Goal: Information Seeking & Learning: Learn about a topic

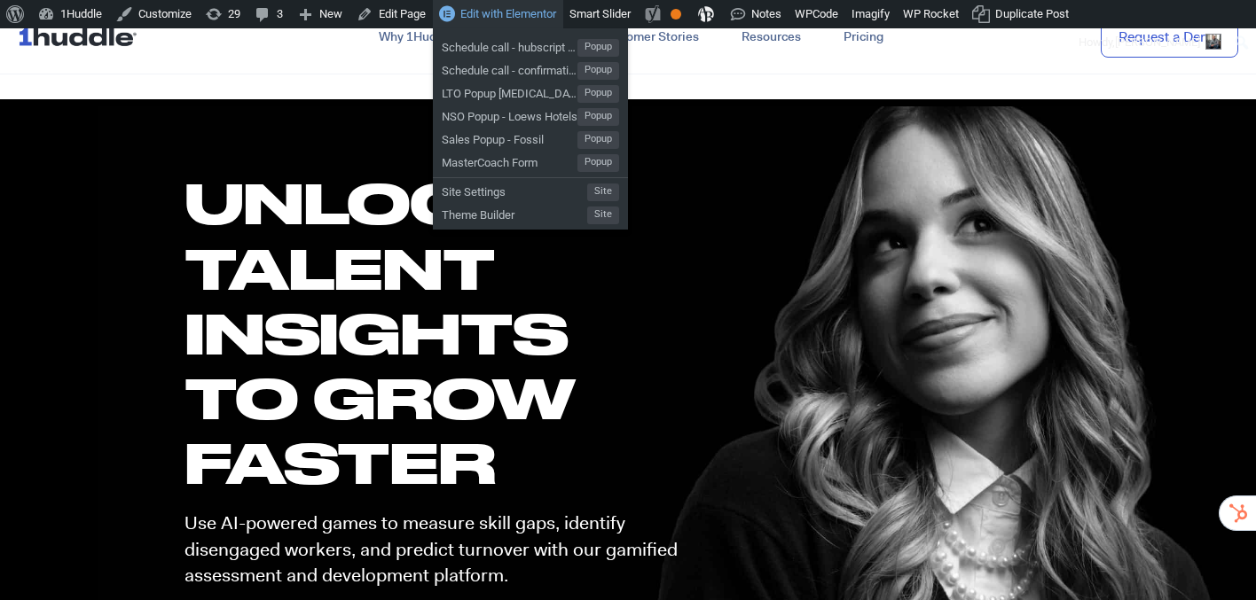
click at [517, 8] on span "Edit with Elementor" at bounding box center [508, 13] width 96 height 13
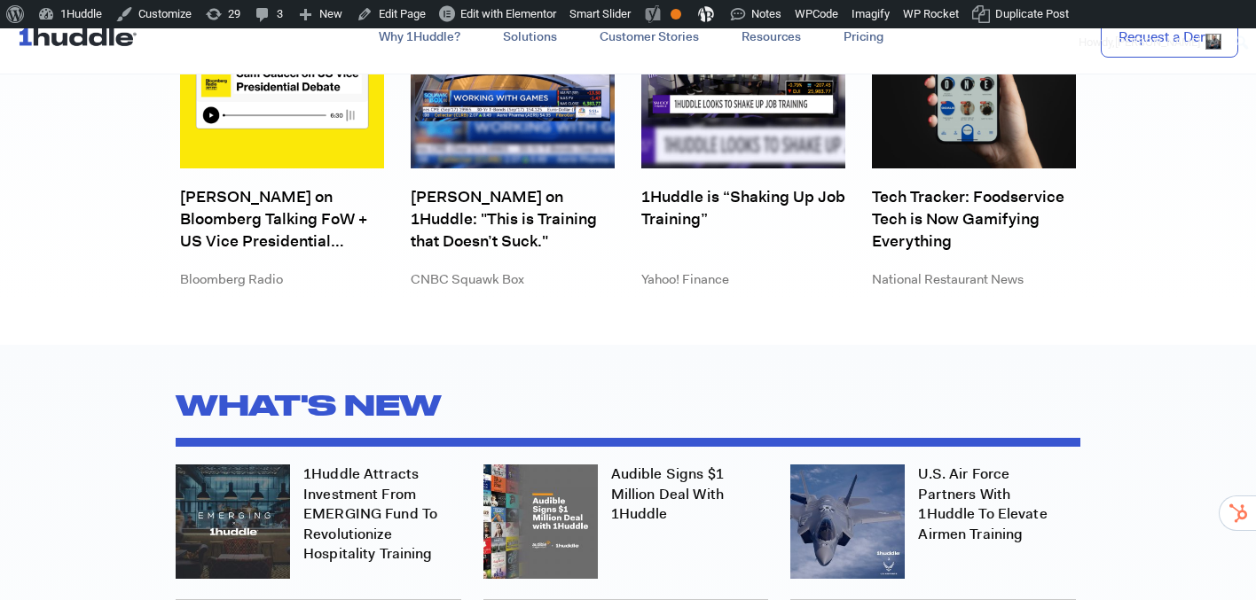
scroll to position [4735, 0]
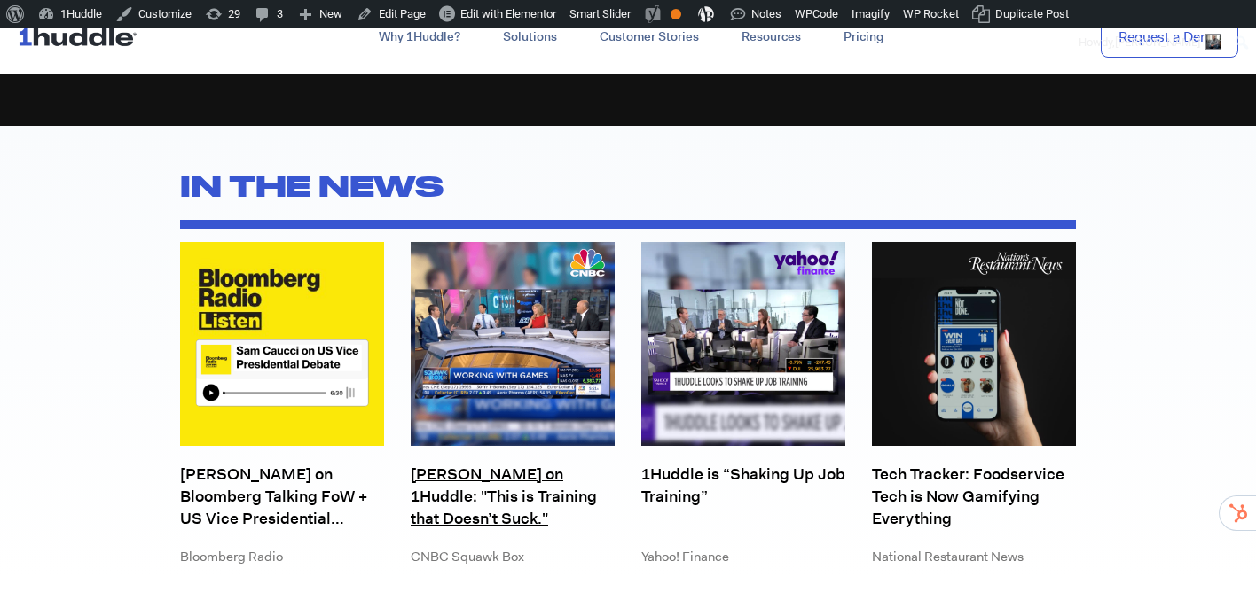
click at [554, 474] on link "[PERSON_NAME] on 1Huddle: "This is Training that Doesn’t Suck."" at bounding box center [513, 497] width 204 height 67
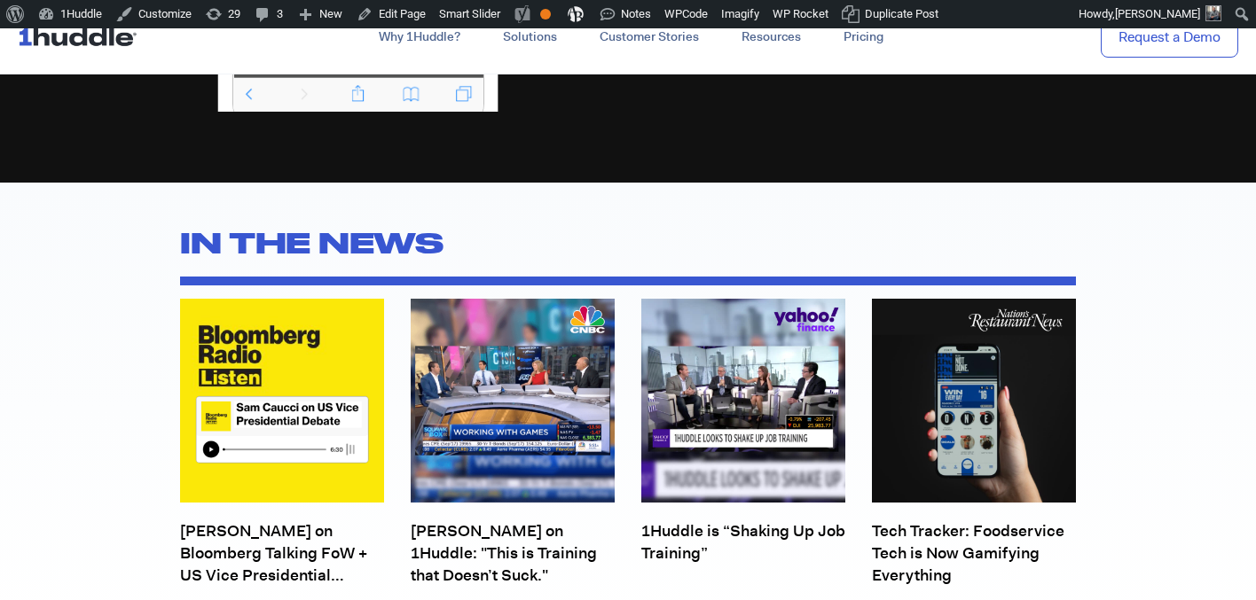
scroll to position [4678, 0]
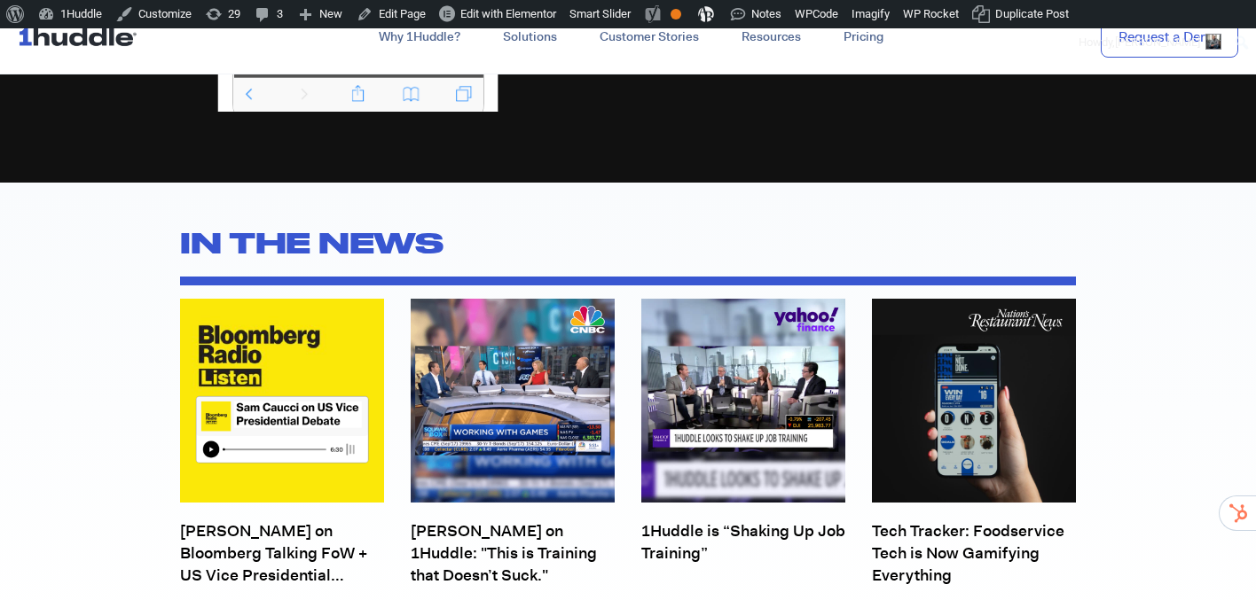
click at [684, 436] on img at bounding box center [743, 401] width 204 height 204
click at [686, 521] on link "1Huddle is “Shaking Up Job Training”" at bounding box center [743, 554] width 204 height 67
click at [908, 521] on link "Tech Tracker: Foodservice Tech is Now Gamifying Everything" at bounding box center [974, 554] width 204 height 67
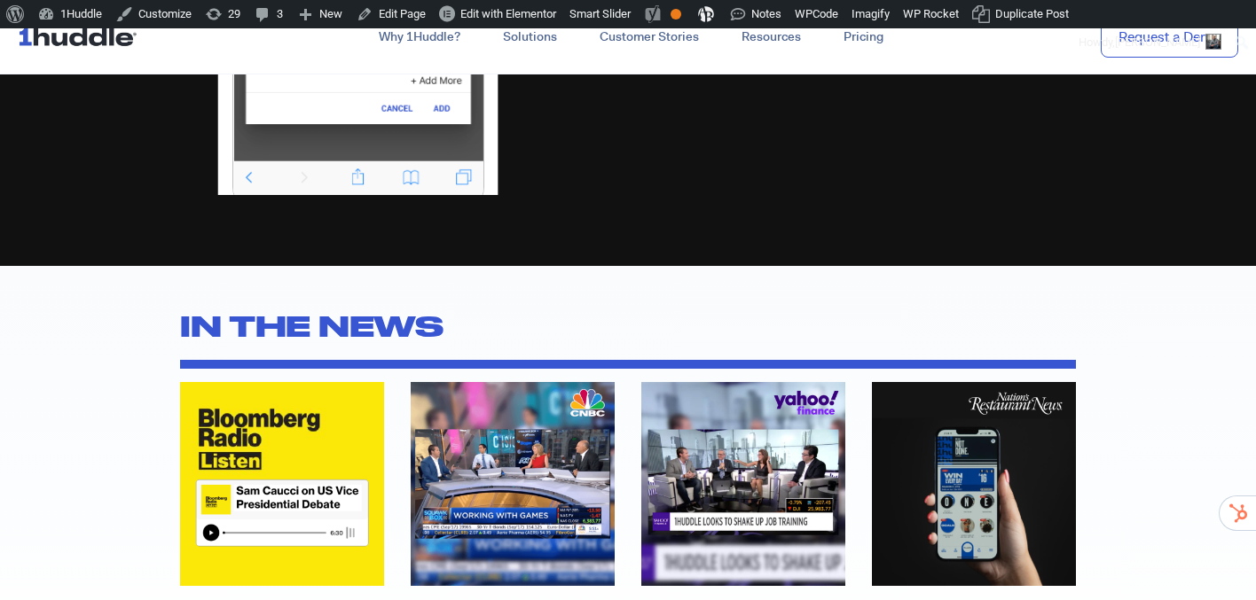
scroll to position [4591, 0]
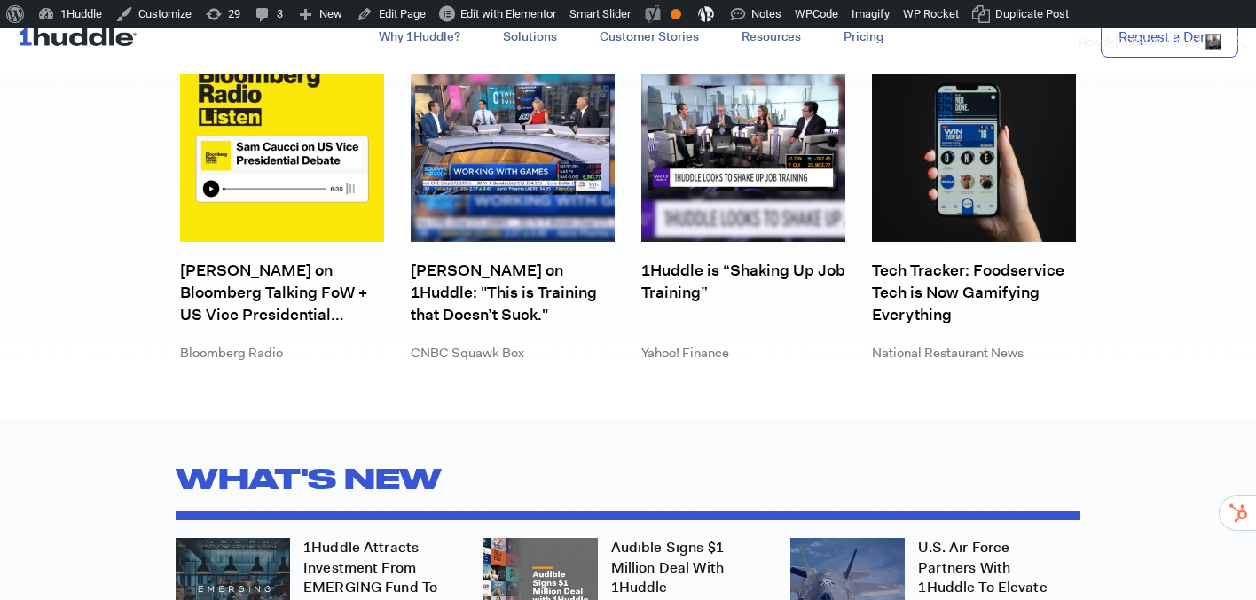
scroll to position [4971, 0]
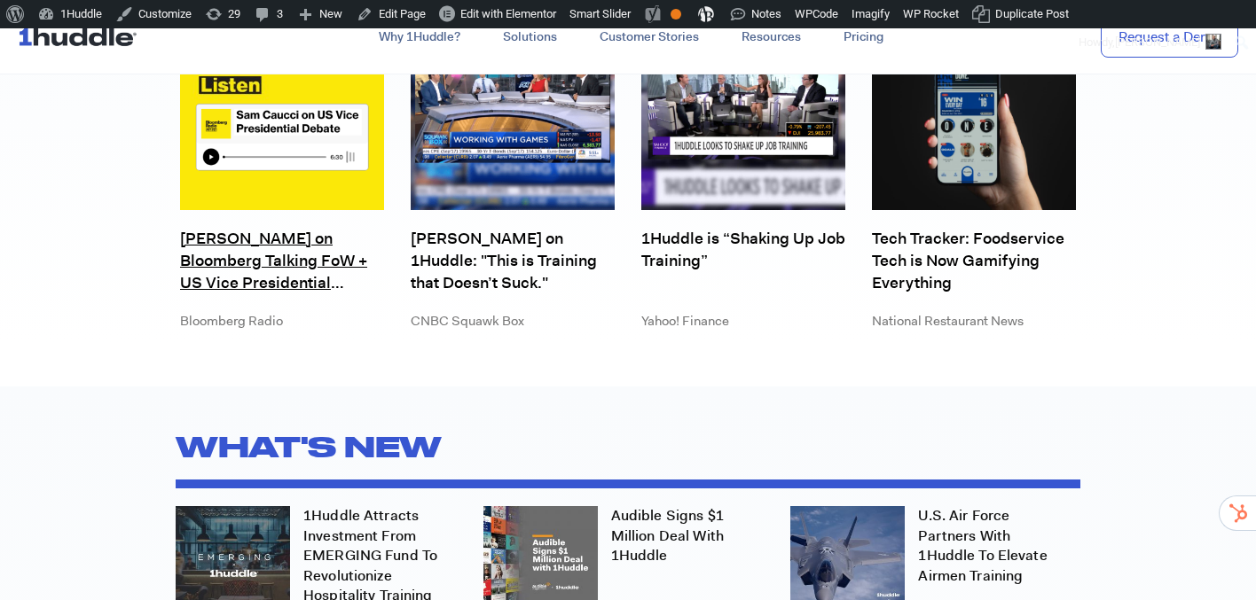
click at [291, 274] on link "[PERSON_NAME] on Bloomberg Talking FoW + US Vice Presidential Debate" at bounding box center [282, 261] width 204 height 67
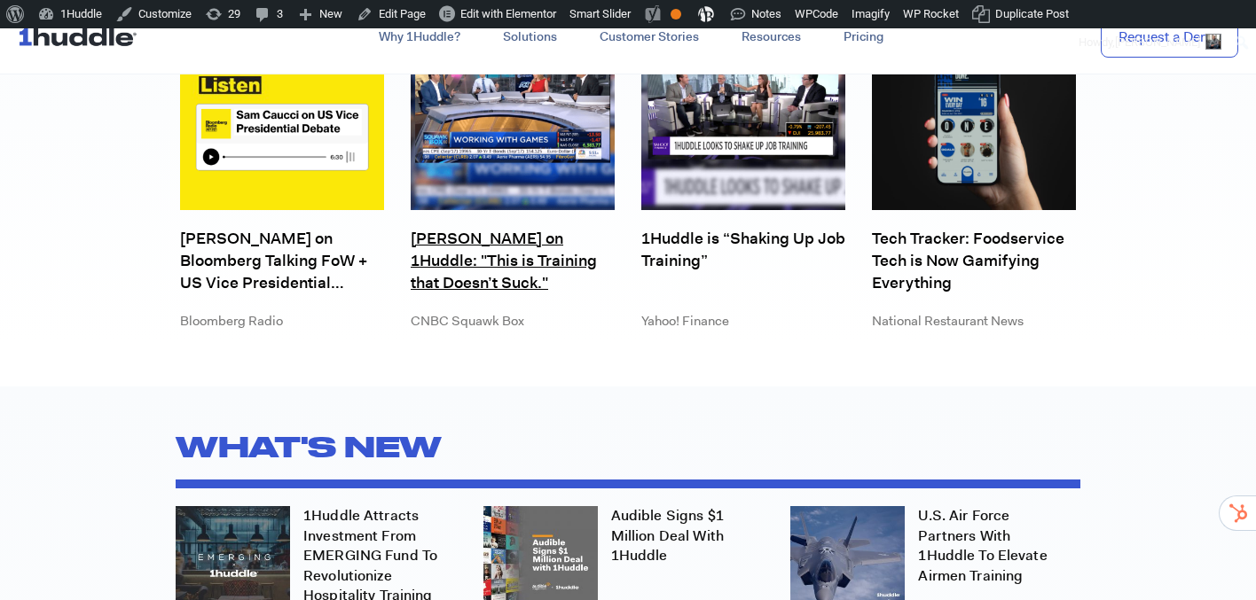
click at [431, 244] on link "[PERSON_NAME] on 1Huddle: "This is Training that Doesn’t Suck."" at bounding box center [513, 261] width 204 height 67
click at [552, 254] on link "[PERSON_NAME] on 1Huddle: "This is Training that Doesn’t Suck."" at bounding box center [513, 261] width 204 height 67
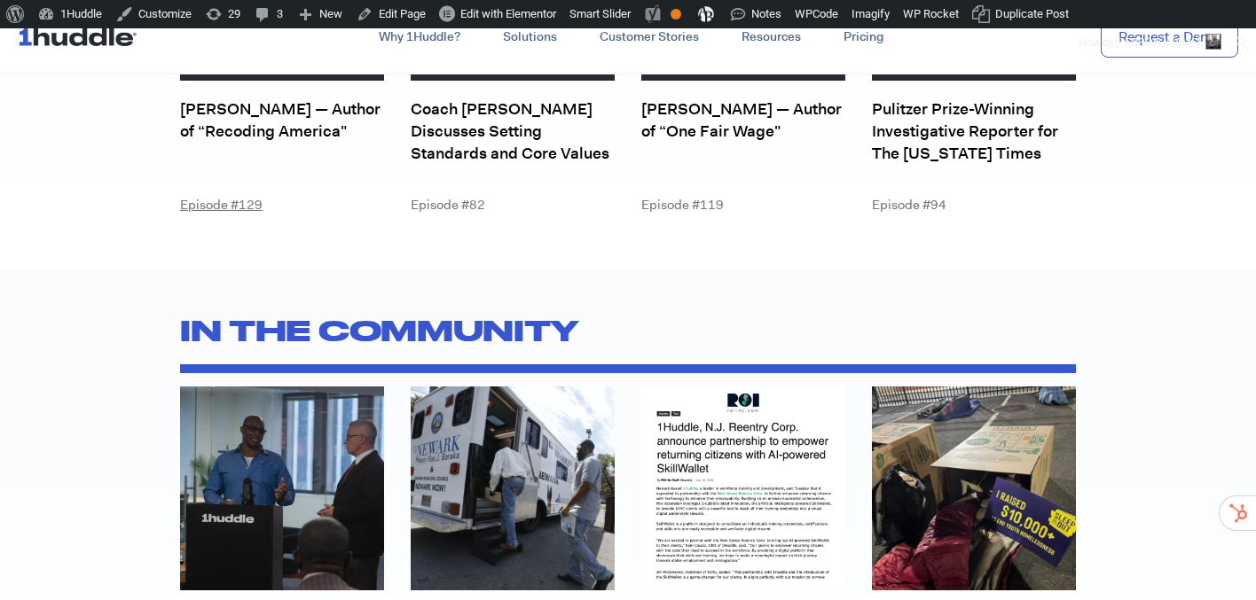
scroll to position [6731, 0]
